Goal: Information Seeking & Learning: Compare options

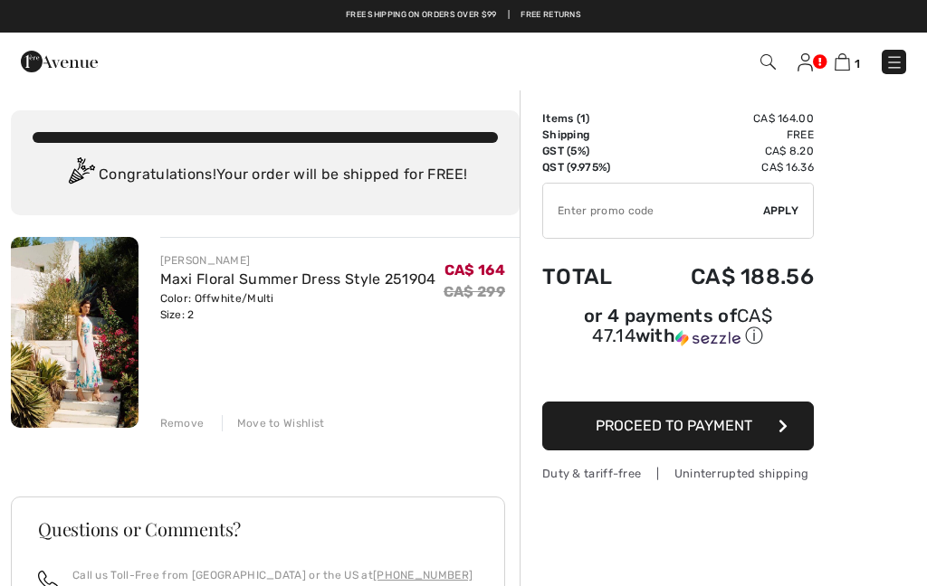
click at [90, 322] on img at bounding box center [75, 332] width 128 height 191
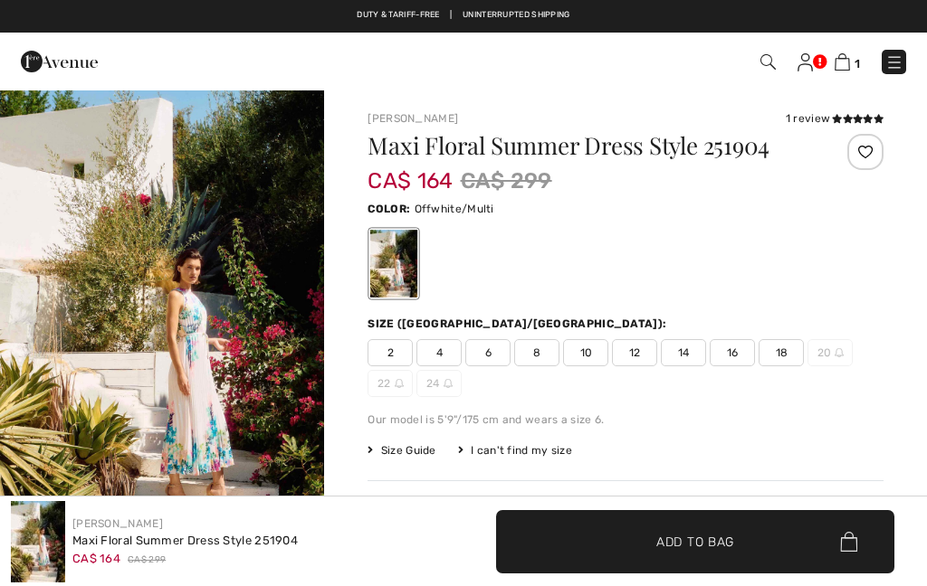
click at [130, 328] on img "1 / 9" at bounding box center [162, 332] width 324 height 487
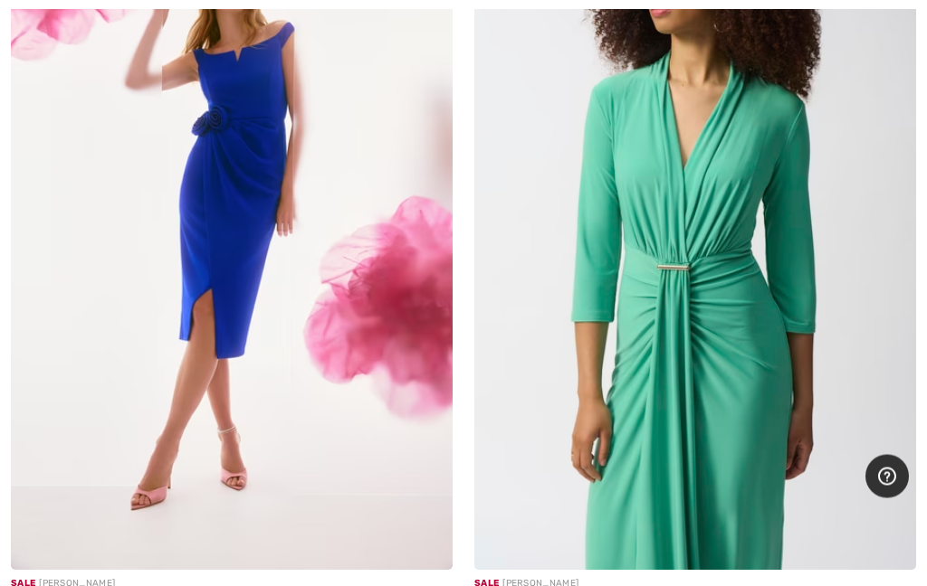
scroll to position [18122, 0]
click at [360, 376] on img at bounding box center [232, 239] width 442 height 662
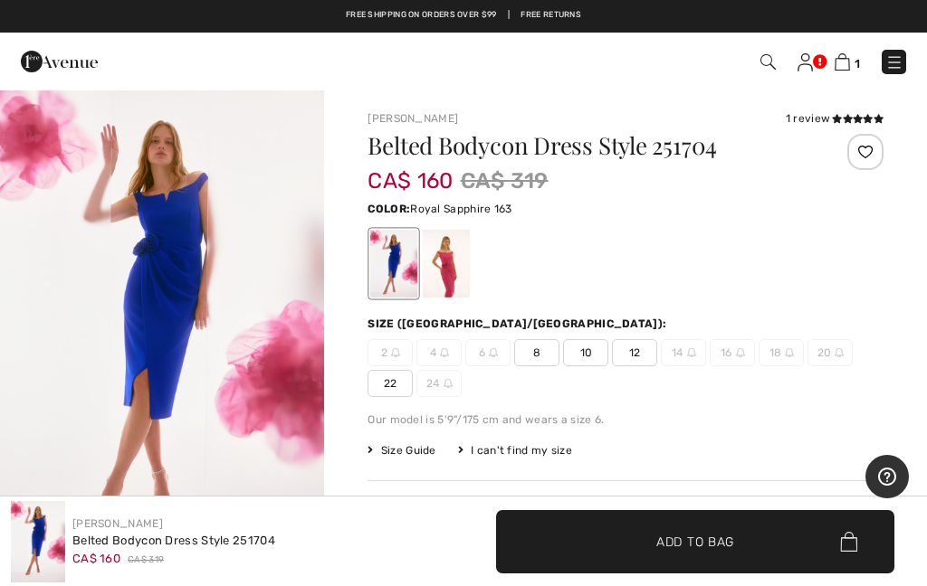
click at [233, 306] on img "1 / 5" at bounding box center [162, 332] width 324 height 486
click at [450, 252] on div at bounding box center [446, 264] width 47 height 68
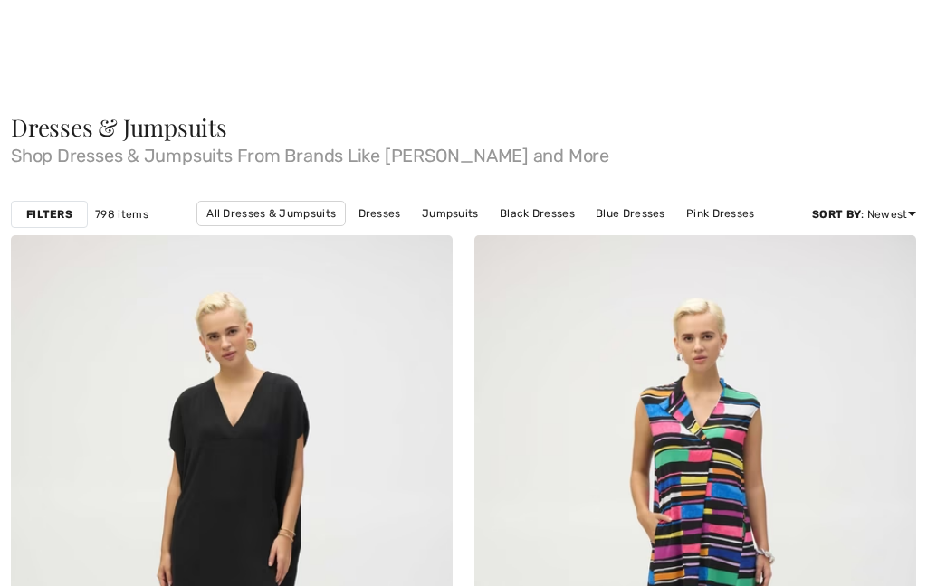
scroll to position [18998, 0]
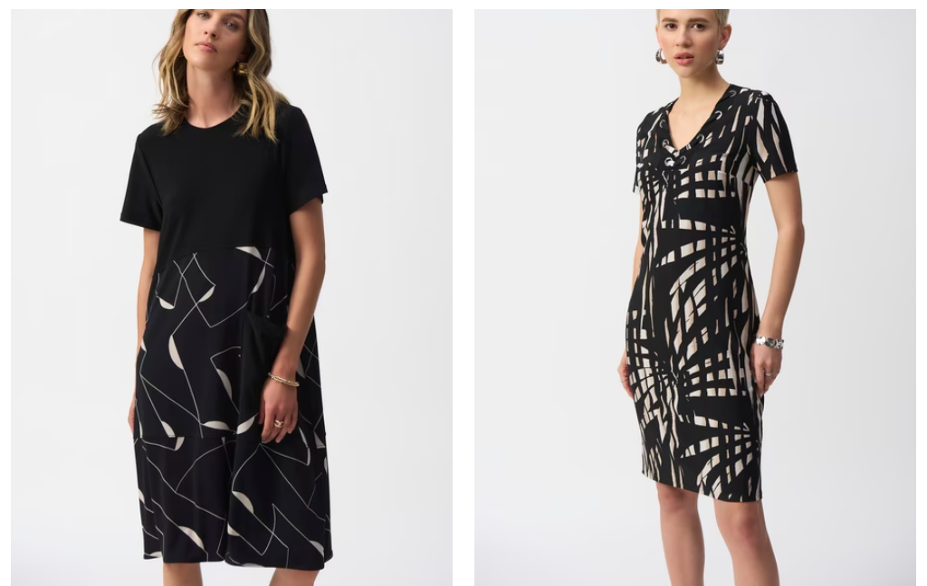
checkbox input "true"
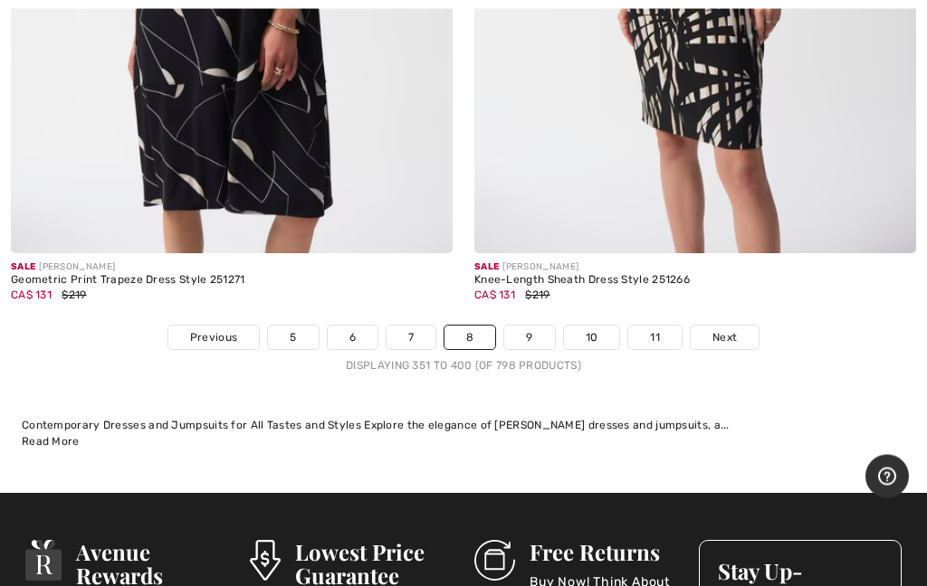
scroll to position [19381, 0]
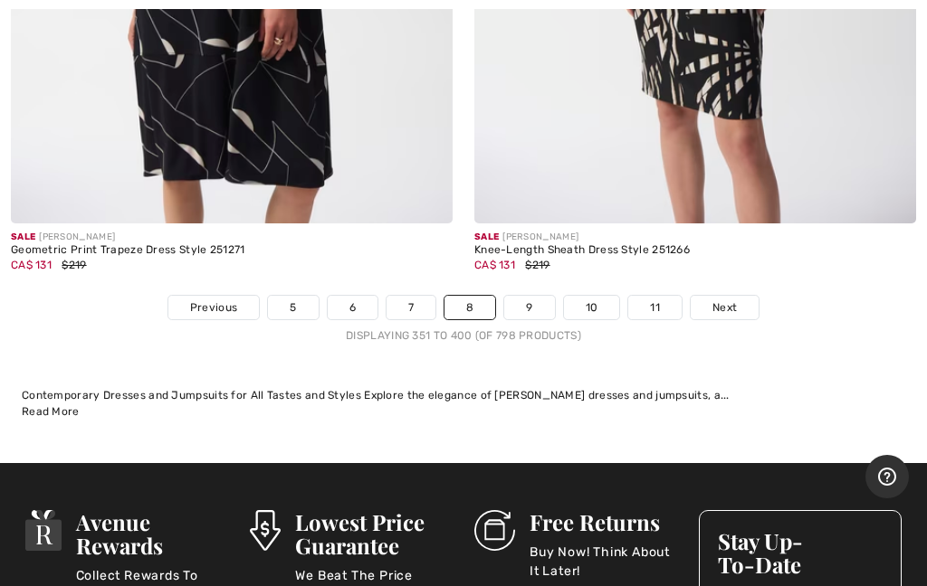
click at [520, 296] on link "9" at bounding box center [529, 308] width 50 height 24
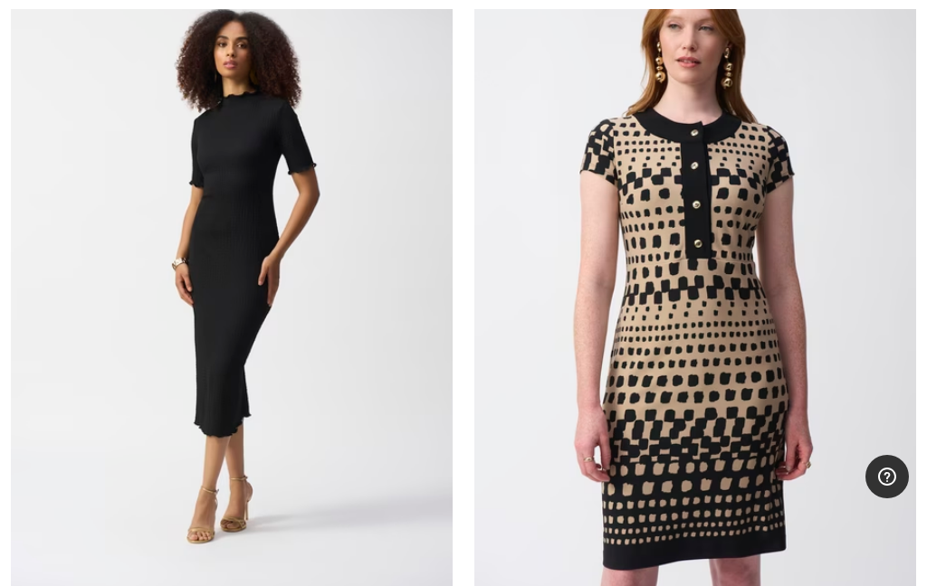
scroll to position [310, 0]
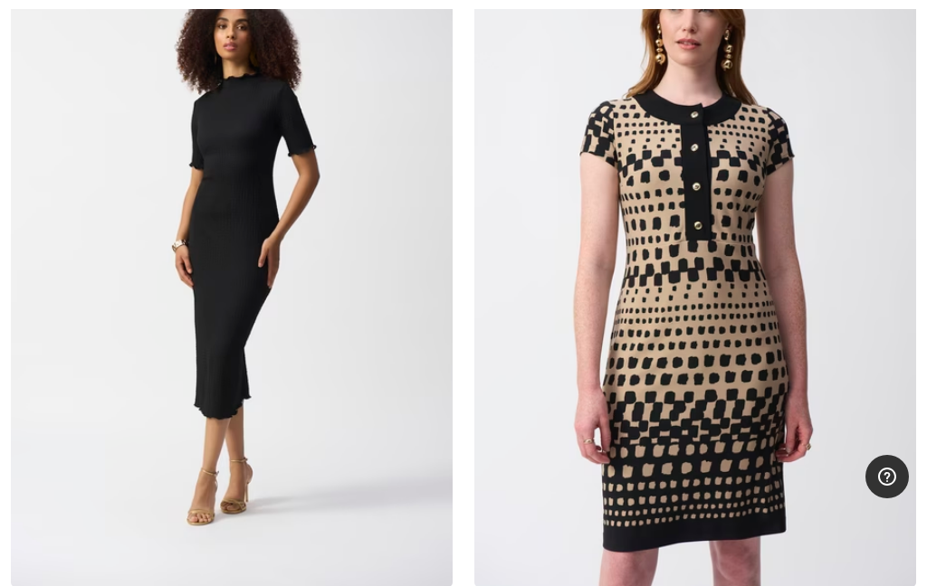
click at [281, 215] on img at bounding box center [232, 256] width 442 height 662
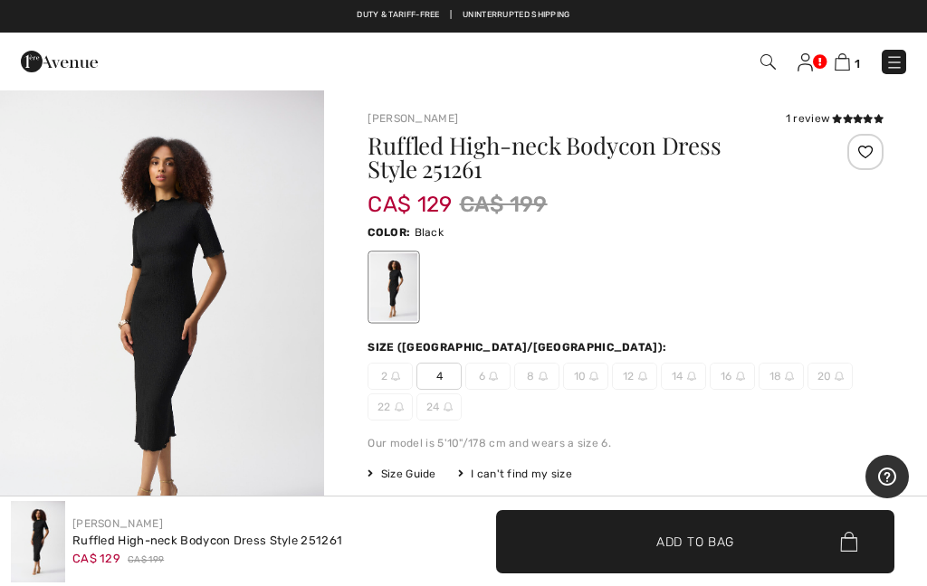
click at [234, 383] on img "1 / 5" at bounding box center [162, 332] width 324 height 486
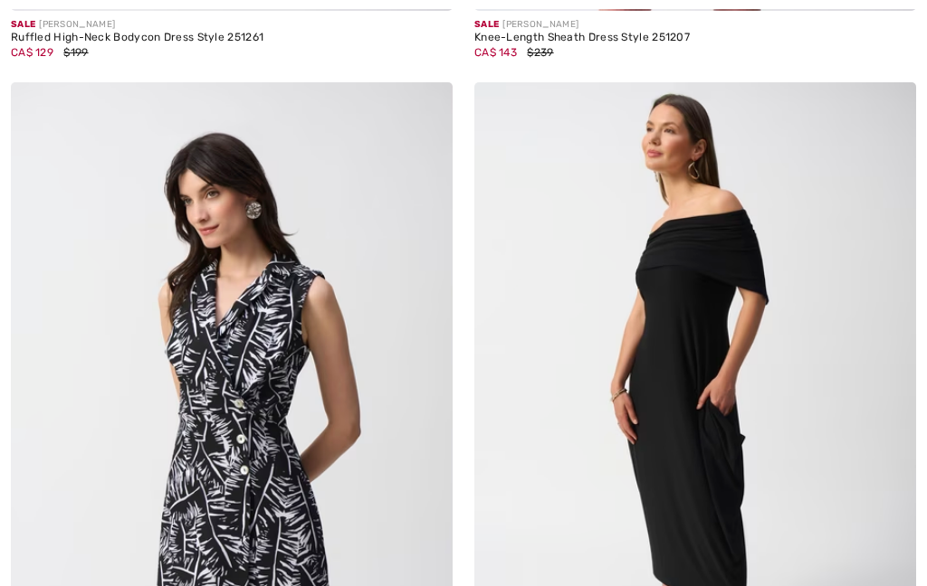
checkbox input "true"
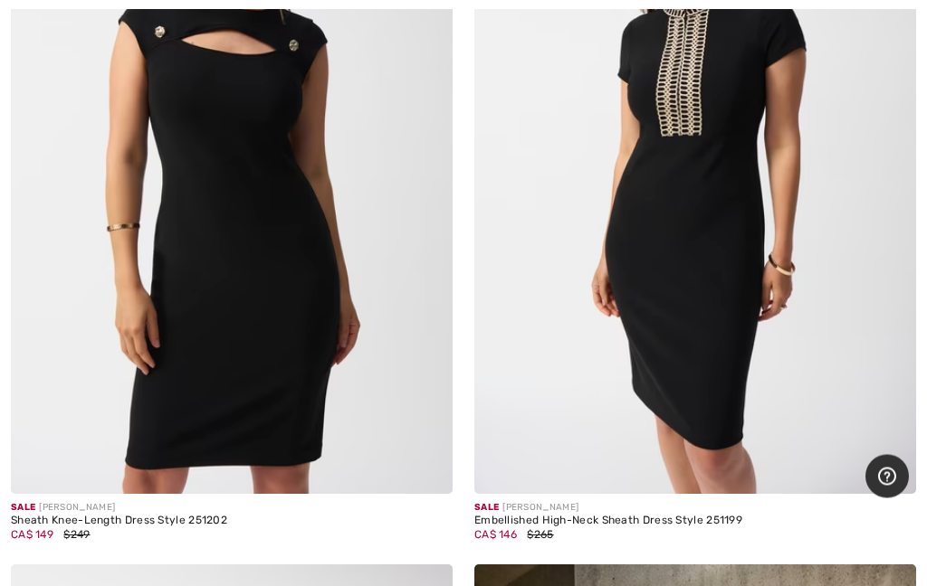
scroll to position [1901, 0]
click at [320, 257] on img at bounding box center [232, 163] width 442 height 662
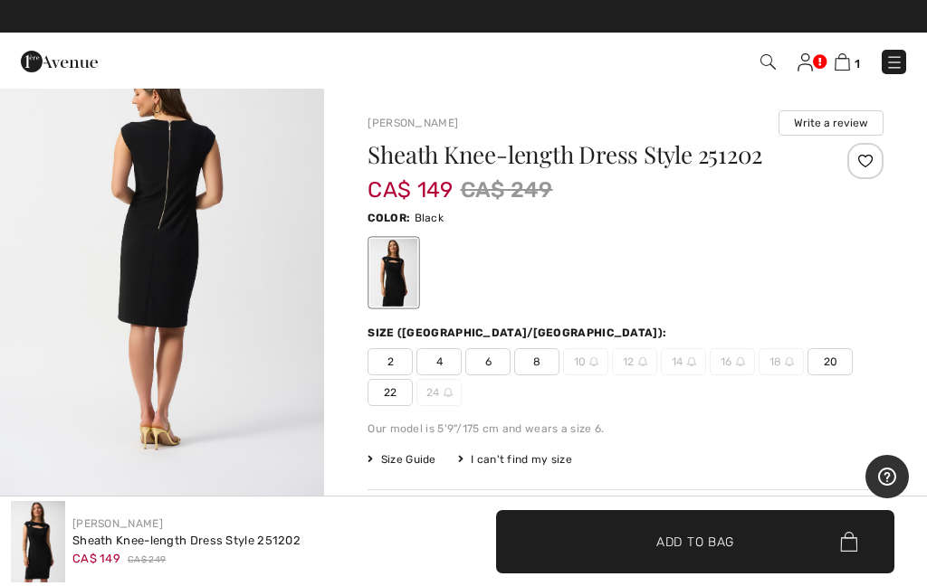
scroll to position [561, 0]
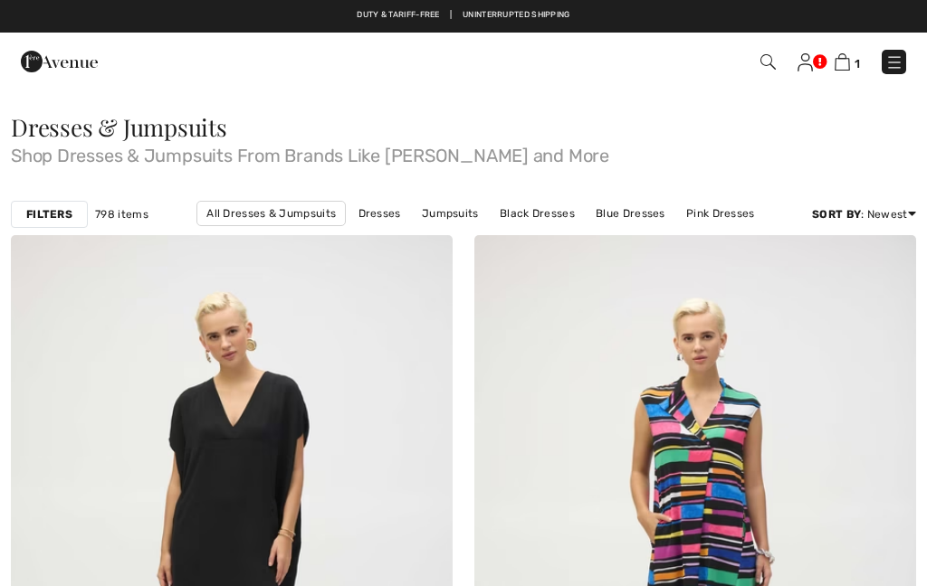
checkbox input "true"
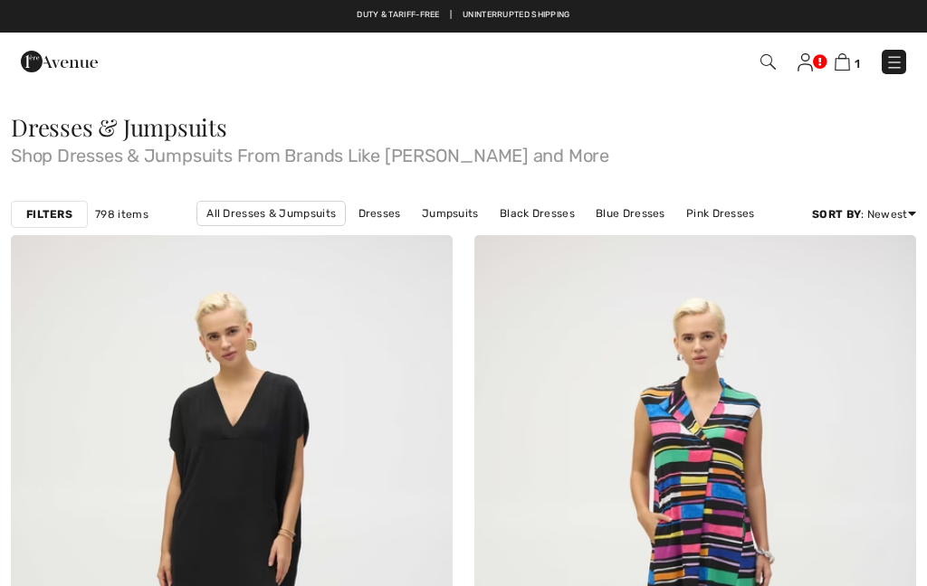
checkbox input "true"
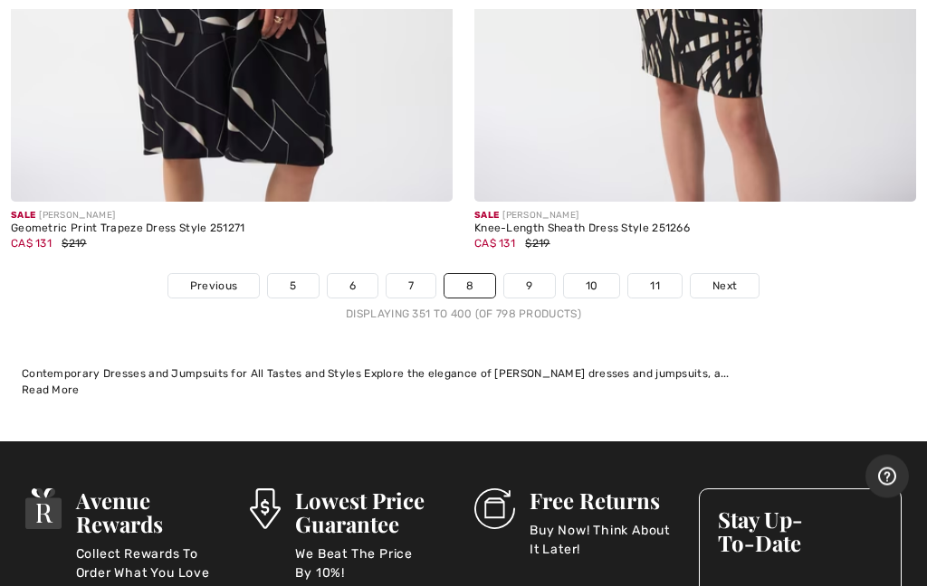
scroll to position [19403, 0]
click at [529, 274] on link "9" at bounding box center [529, 286] width 50 height 24
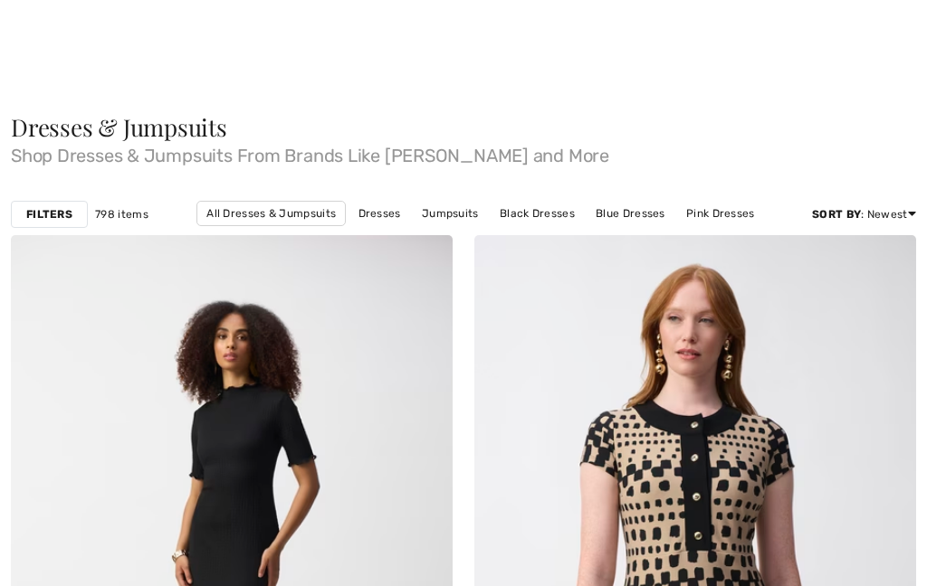
scroll to position [846, 0]
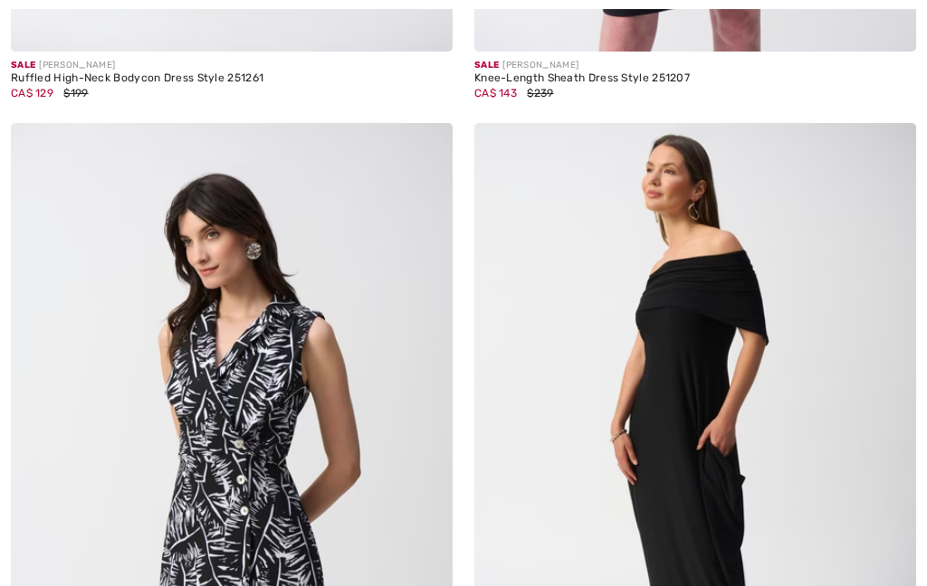
checkbox input "true"
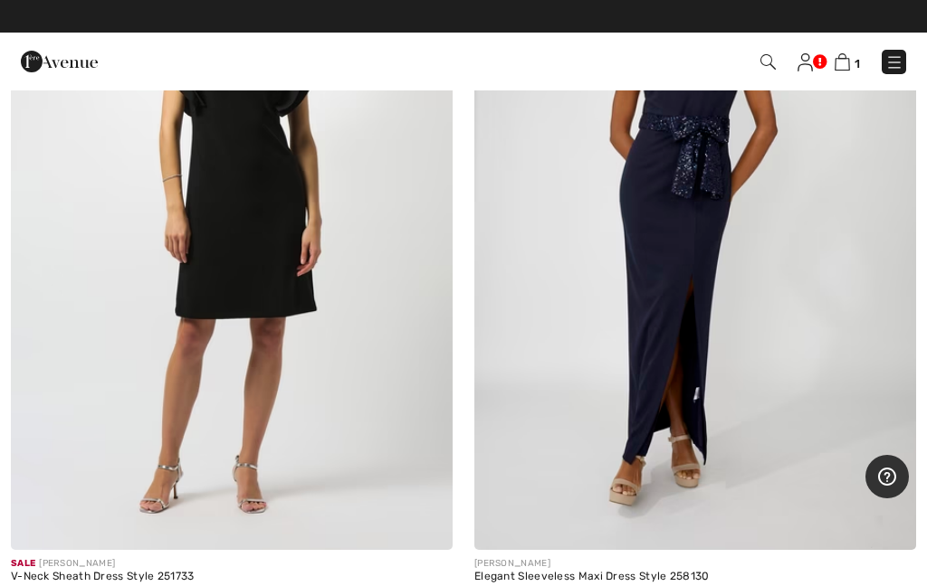
scroll to position [6629, 0]
click at [347, 389] on img at bounding box center [232, 220] width 442 height 662
click at [233, 257] on img at bounding box center [232, 220] width 442 height 662
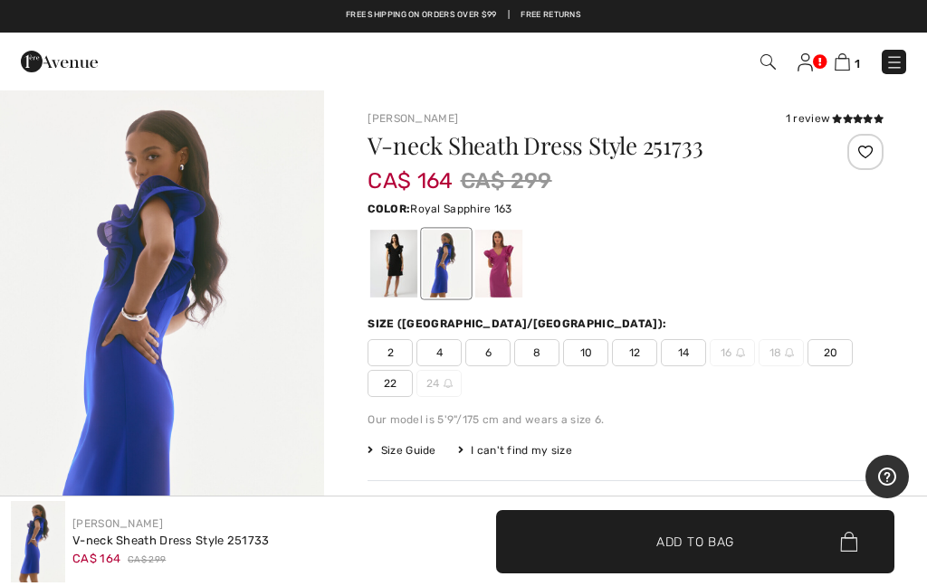
click at [248, 340] on img "1 / 5" at bounding box center [162, 332] width 324 height 486
